Goal: Task Accomplishment & Management: Use online tool/utility

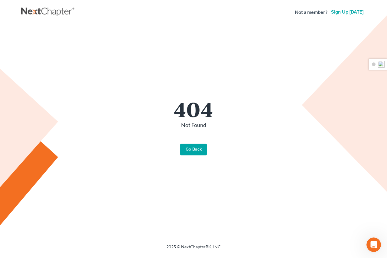
scroll to position [7542, 0]
click at [193, 148] on link "Go Back" at bounding box center [193, 150] width 27 height 12
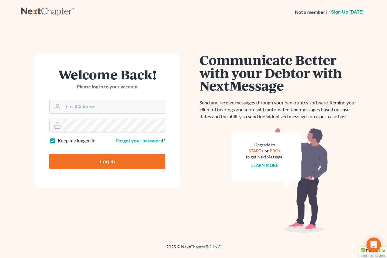
type input "[EMAIL_ADDRESS][DOMAIN_NAME]"
click at [69, 162] on input "Log In" at bounding box center [107, 161] width 116 height 15
type input "Thinking..."
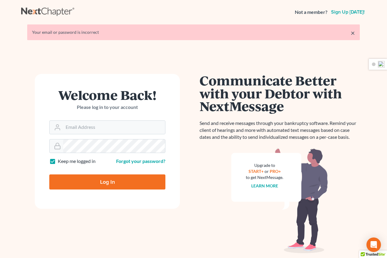
scroll to position [7542, 0]
type input "sthomas@313965bank.com"
drag, startPoint x: 96, startPoint y: 31, endPoint x: 27, endPoint y: 32, distance: 69.5
type textarea "Your email or password is incorrect"
click at [27, 32] on div "× Your email or password is incorrect" at bounding box center [193, 32] width 344 height 16
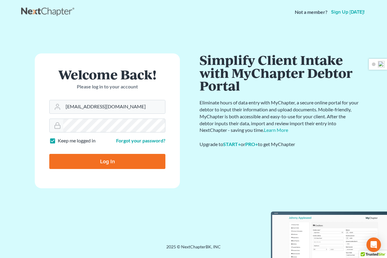
click at [75, 158] on input "Log In" at bounding box center [107, 161] width 116 height 15
type input "Thinking..."
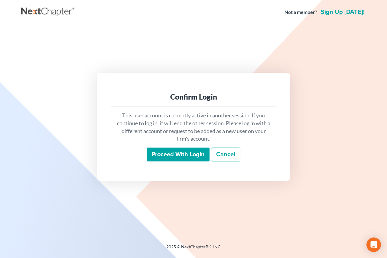
click at [166, 156] on input "Proceed with login" at bounding box center [178, 155] width 63 height 14
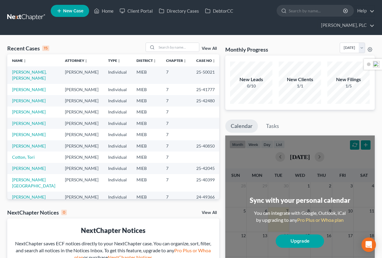
click at [305, 122] on ul "Calendar Tasks" at bounding box center [300, 128] width 150 height 16
click at [268, 125] on link "Tasks" at bounding box center [273, 126] width 24 height 13
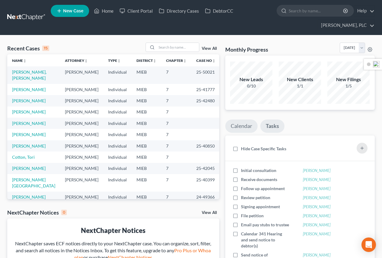
click at [239, 124] on link "Calendar" at bounding box center [241, 126] width 32 height 13
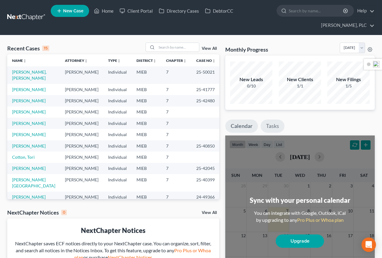
drag, startPoint x: 276, startPoint y: 125, endPoint x: 262, endPoint y: 130, distance: 15.5
click at [276, 125] on link "Tasks" at bounding box center [273, 126] width 24 height 13
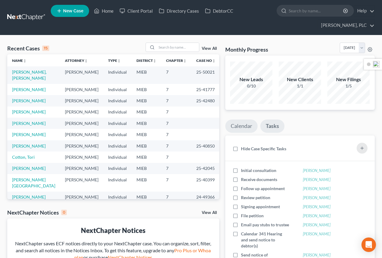
click at [240, 129] on link "Calendar" at bounding box center [241, 126] width 32 height 13
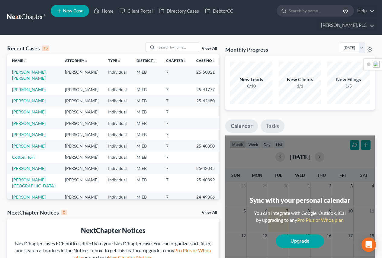
click at [270, 127] on link "Tasks" at bounding box center [273, 126] width 24 height 13
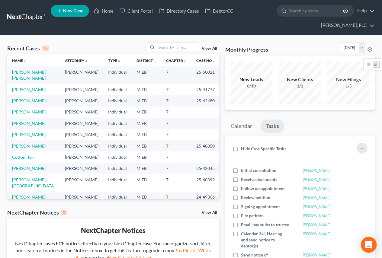
click at [366, 244] on icon "Open Intercom Messenger" at bounding box center [369, 245] width 8 height 8
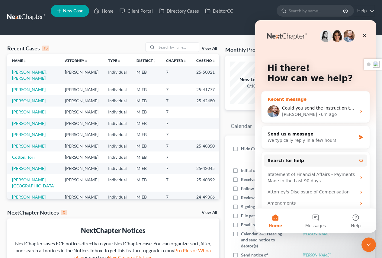
click at [294, 109] on span "Could you send the instruction to my email for (by uploading the attached CSV t…" at bounding box center [378, 108] width 192 height 5
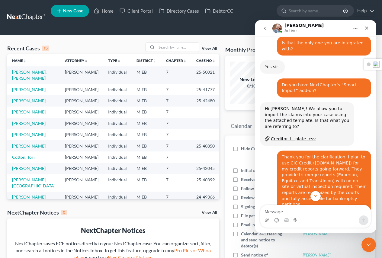
scroll to position [230, 0]
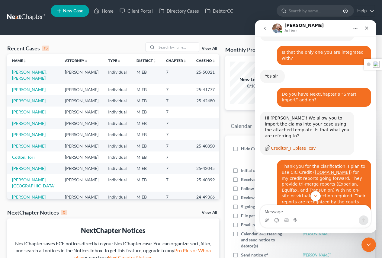
click at [292, 145] on div "Creditor_I...plate .csv" at bounding box center [293, 148] width 45 height 6
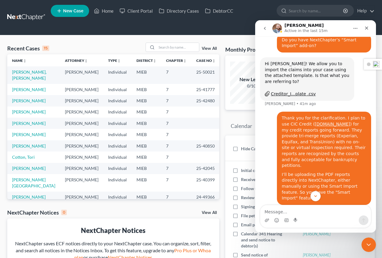
scroll to position [326, 0]
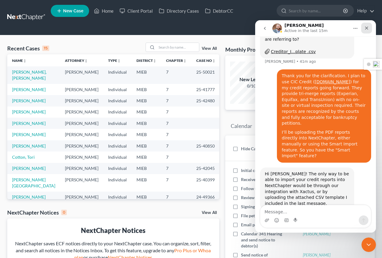
click at [370, 29] on div "Close" at bounding box center [366, 28] width 11 height 11
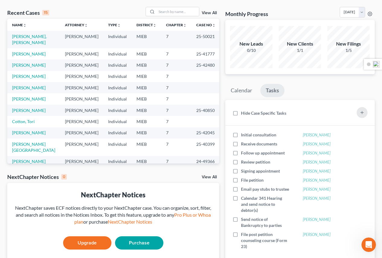
scroll to position [0, 0]
